Goal: Task Accomplishment & Management: Complete application form

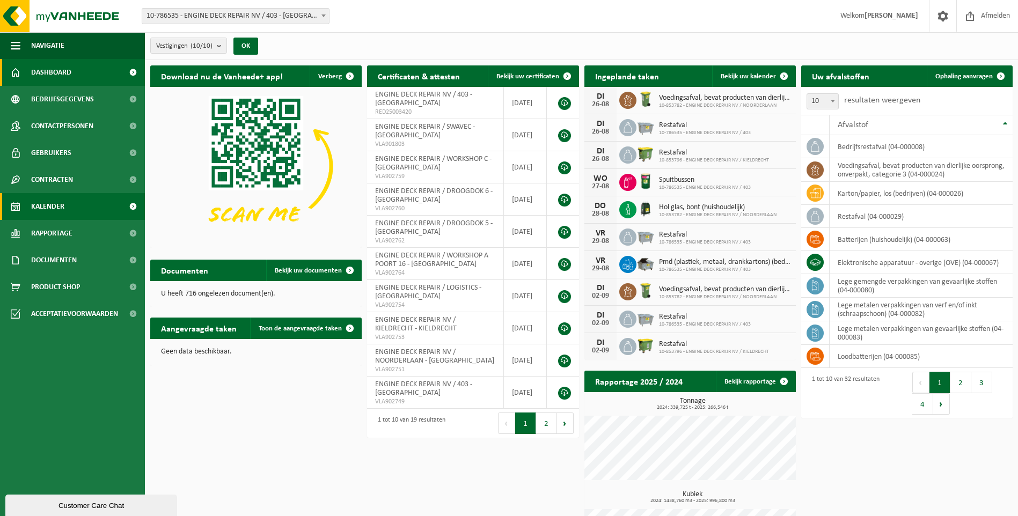
click at [61, 201] on span "Kalender" at bounding box center [47, 206] width 33 height 27
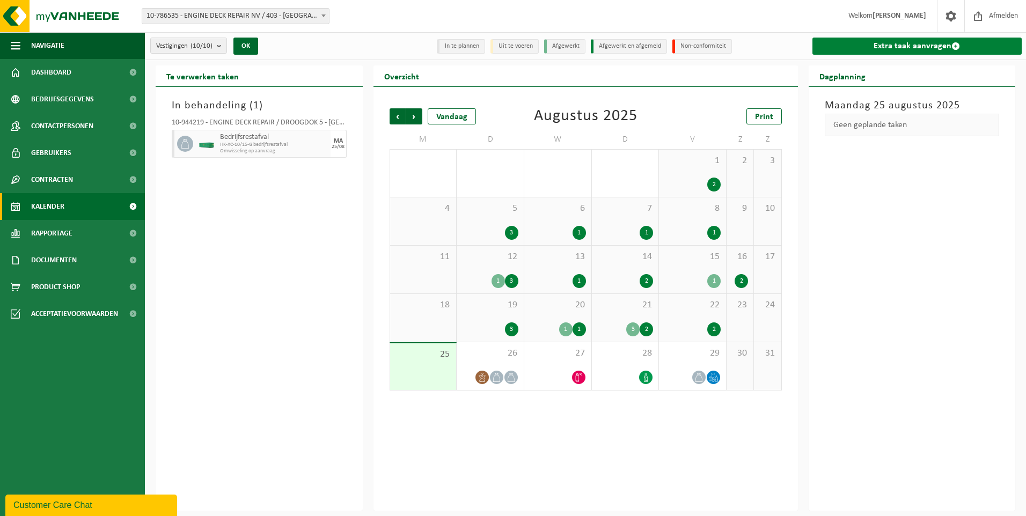
click at [893, 41] on link "Extra taak aanvragen" at bounding box center [918, 46] width 210 height 17
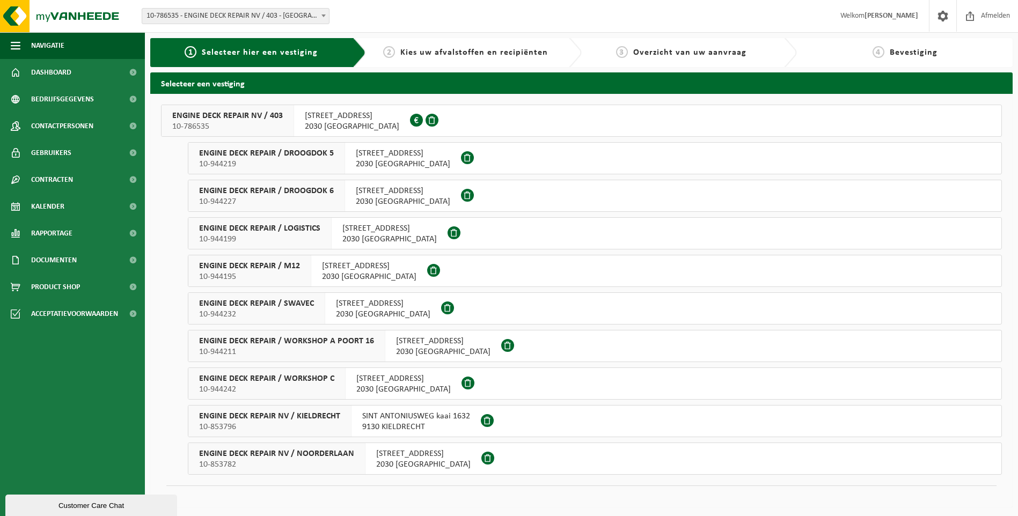
click at [346, 377] on div "INDUSTRIEWEG 11 haven 403 2030 ANTWERPEN" at bounding box center [404, 383] width 116 height 31
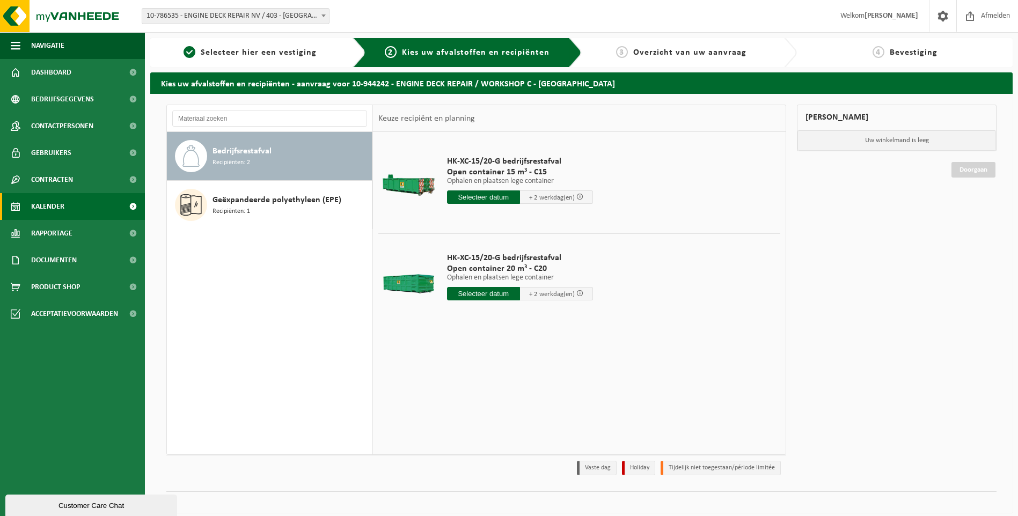
click at [73, 209] on link "Kalender" at bounding box center [72, 206] width 145 height 27
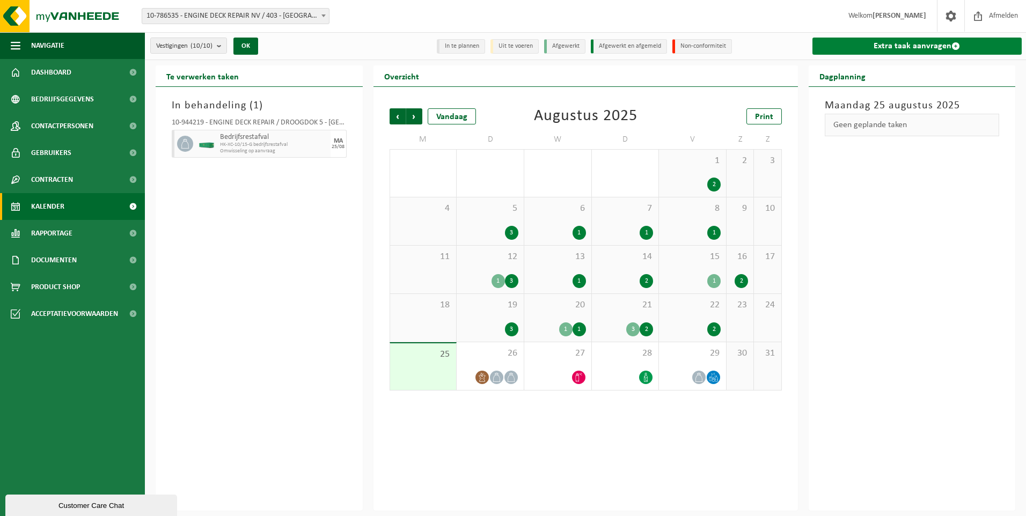
click at [924, 38] on link "Extra taak aanvragen" at bounding box center [918, 46] width 210 height 17
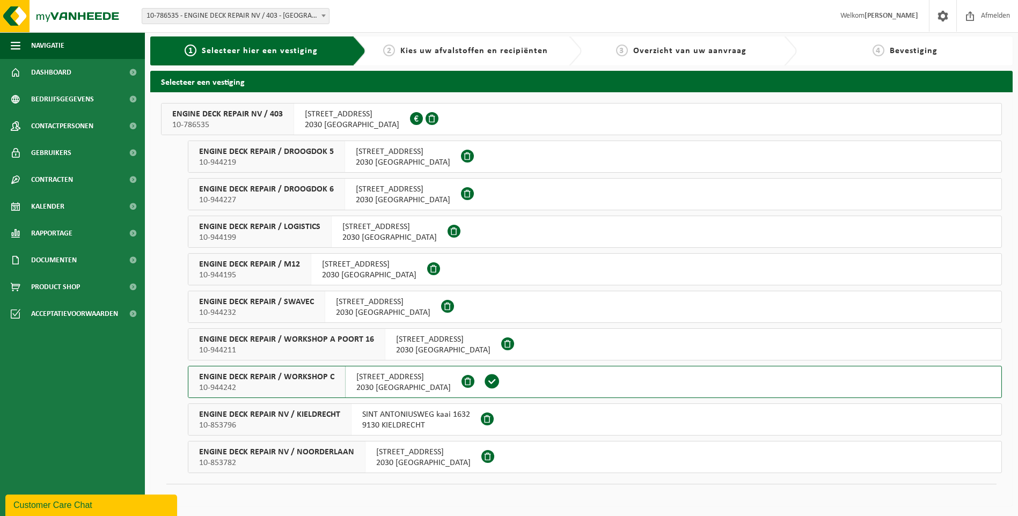
scroll to position [2, 0]
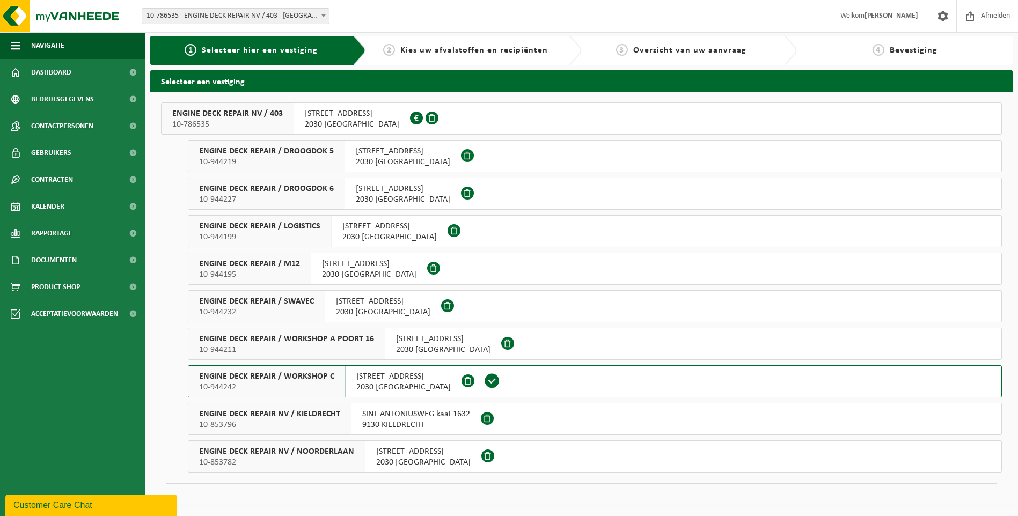
click at [324, 347] on span "10-944211" at bounding box center [286, 350] width 175 height 11
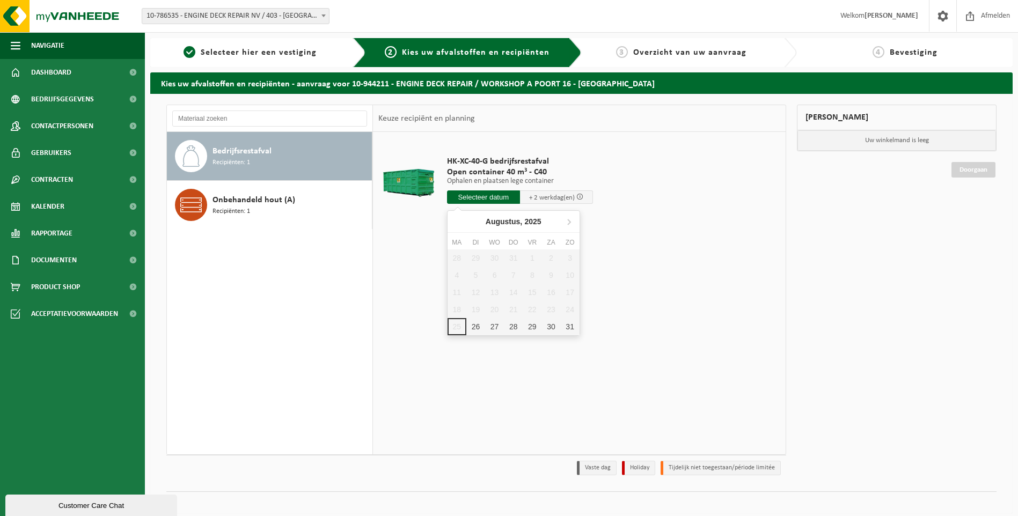
drag, startPoint x: 505, startPoint y: 193, endPoint x: 501, endPoint y: 206, distance: 13.3
click at [504, 193] on input "text" at bounding box center [483, 197] width 73 height 13
click at [477, 329] on div "26" at bounding box center [475, 326] width 19 height 17
type input "Van 2025-08-26"
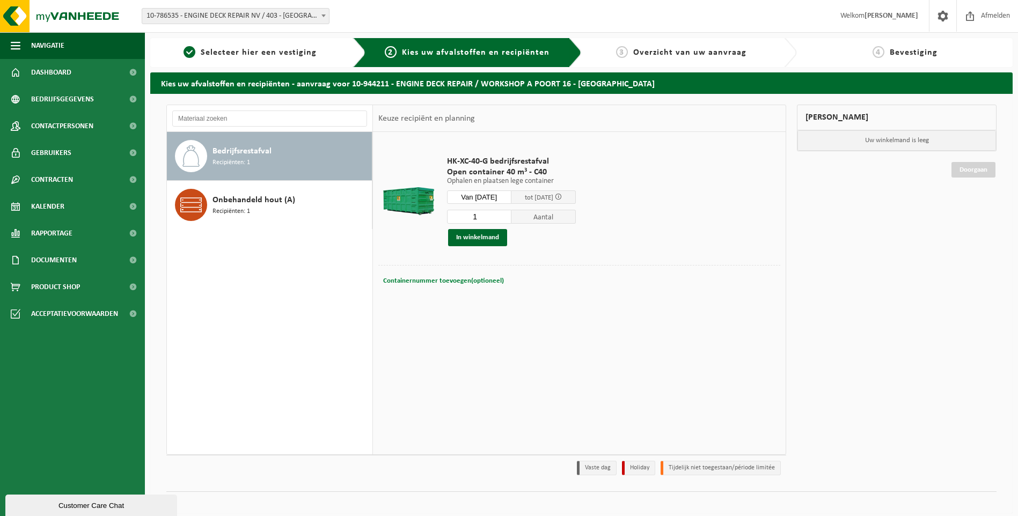
click at [421, 281] on span "Containernummer toevoegen(optioneel)" at bounding box center [443, 281] width 121 height 7
type input "C40.1399 , EDR Werkshop C , vragen naar Hayati"
click at [483, 235] on button "In winkelmand" at bounding box center [477, 237] width 59 height 17
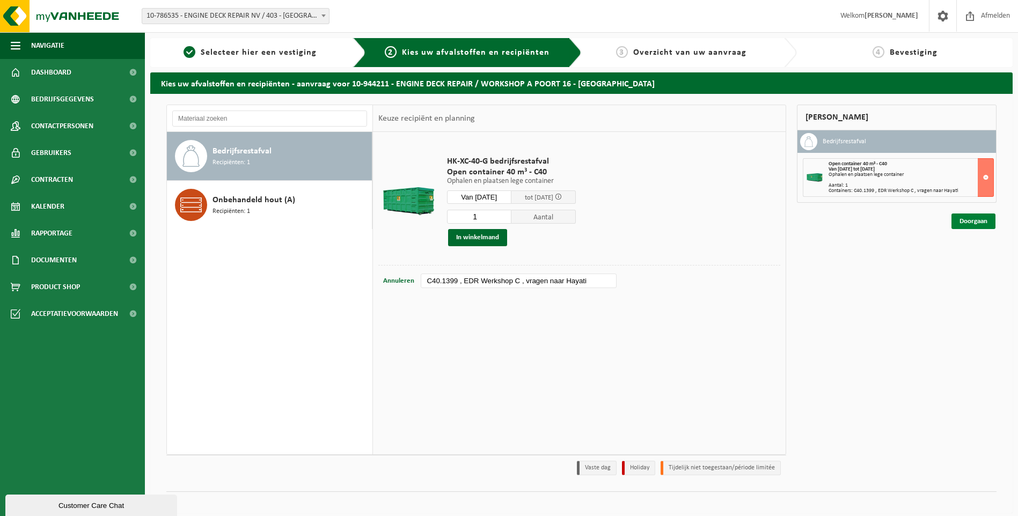
click at [975, 224] on link "Doorgaan" at bounding box center [974, 222] width 44 height 16
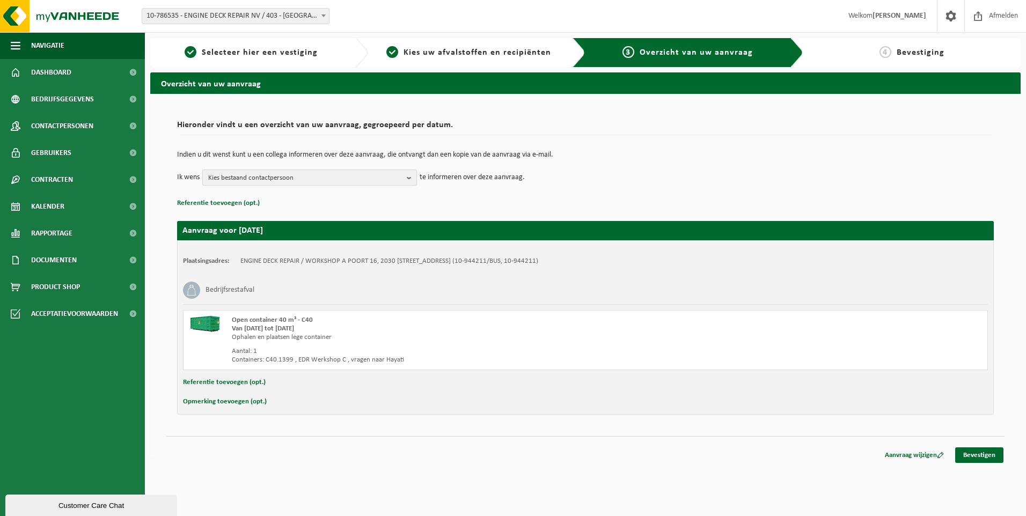
click at [372, 175] on span "Kies bestaand contactpersoon" at bounding box center [305, 178] width 194 height 16
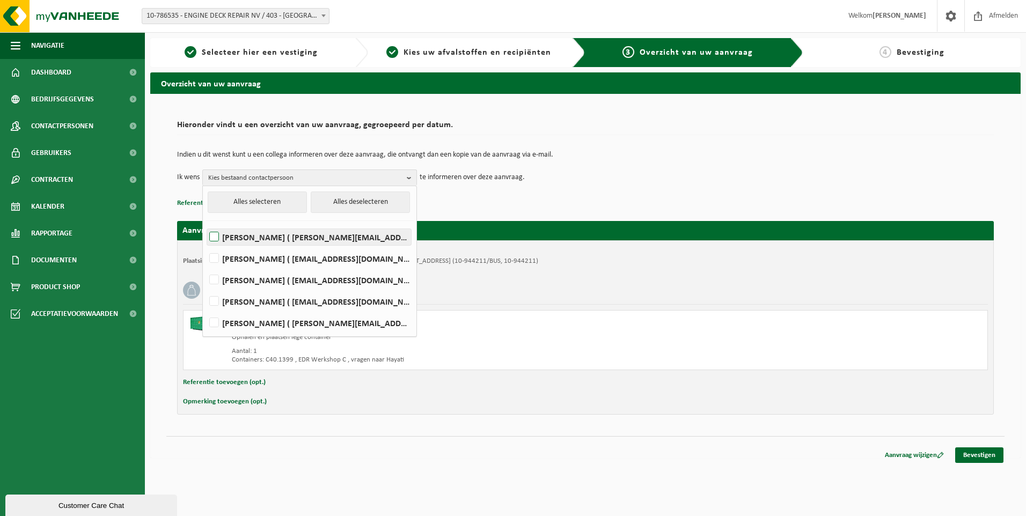
click at [268, 236] on label "[PERSON_NAME] ( [PERSON_NAME][EMAIL_ADDRESS][PERSON_NAME][DOMAIN_NAME] )" at bounding box center [309, 237] width 204 height 16
click at [206, 224] on input "[PERSON_NAME] ( [PERSON_NAME][EMAIL_ADDRESS][PERSON_NAME][DOMAIN_NAME] )" at bounding box center [205, 223] width 1 height 1
checkbox input "true"
click at [266, 256] on label "[PERSON_NAME] ( [EMAIL_ADDRESS][DOMAIN_NAME] )" at bounding box center [309, 259] width 204 height 16
click at [206, 245] on input "[PERSON_NAME] ( [EMAIL_ADDRESS][DOMAIN_NAME] )" at bounding box center [205, 245] width 1 height 1
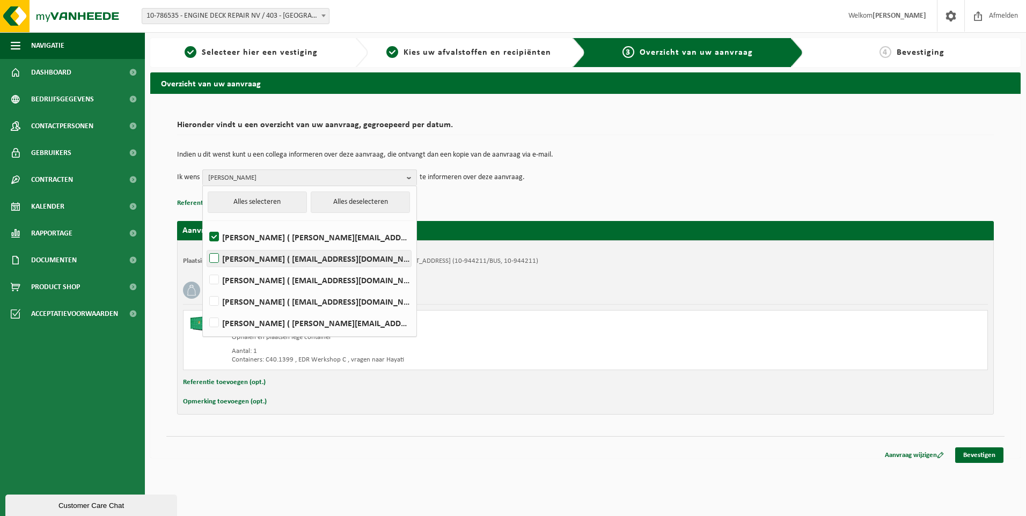
checkbox input "true"
click at [254, 285] on label "FRÉDÉRIC LYTENS ( flytens@edr-antwerp.eu )" at bounding box center [309, 280] width 204 height 16
click at [206, 267] on input "FRÉDÉRIC LYTENS ( flytens@edr-antwerp.eu )" at bounding box center [205, 266] width 1 height 1
checkbox input "true"
click at [721, 177] on td "Ik wens Elizabeth Evans, LIEVEN GILLIS, FRÉDÉRIC LYTENS Alles selecteren Alles …" at bounding box center [585, 178] width 817 height 16
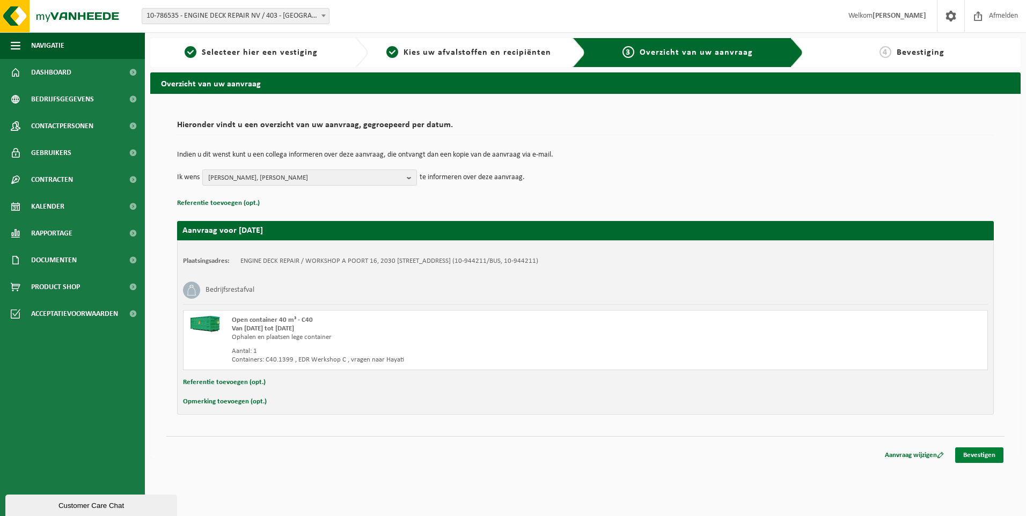
click at [972, 457] on link "Bevestigen" at bounding box center [979, 456] width 48 height 16
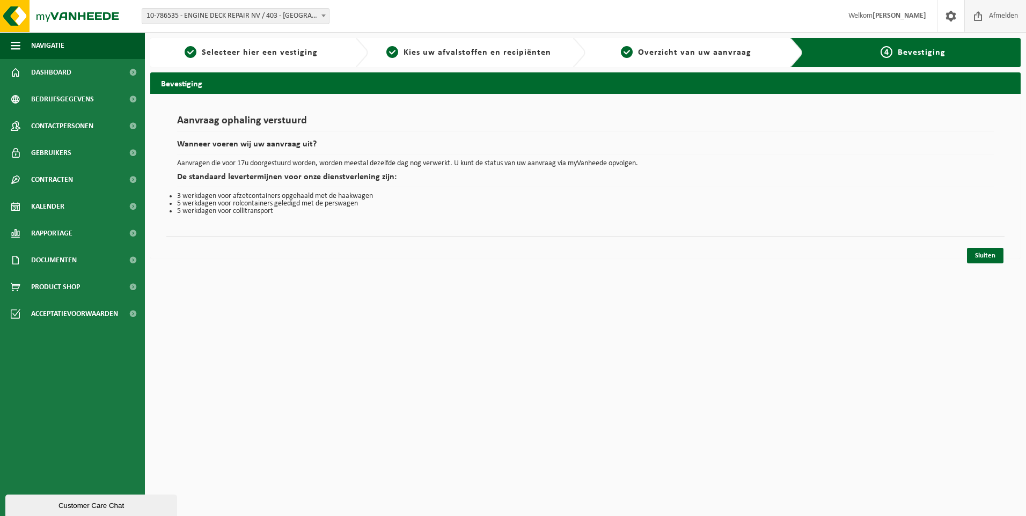
click at [985, 18] on span at bounding box center [978, 16] width 16 height 32
